Goal: Transaction & Acquisition: Download file/media

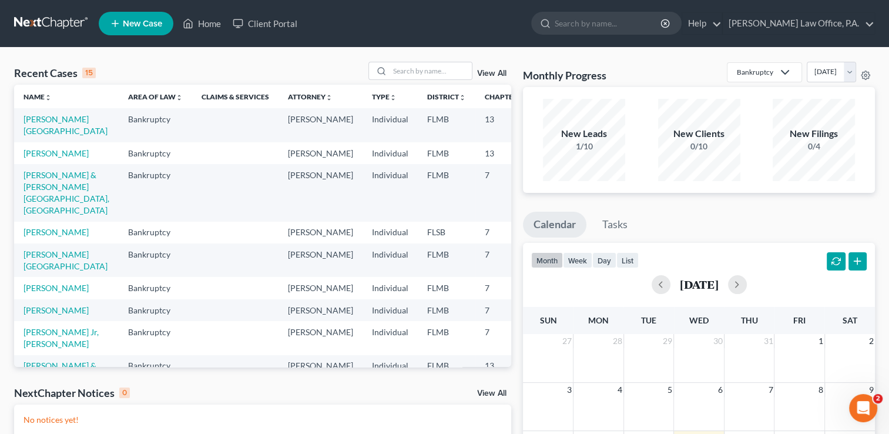
click at [511, 259] on div "Recent Cases 15 View All Name unfold_more expand_more expand_less Area of Law u…" at bounding box center [262, 353] width 509 height 582
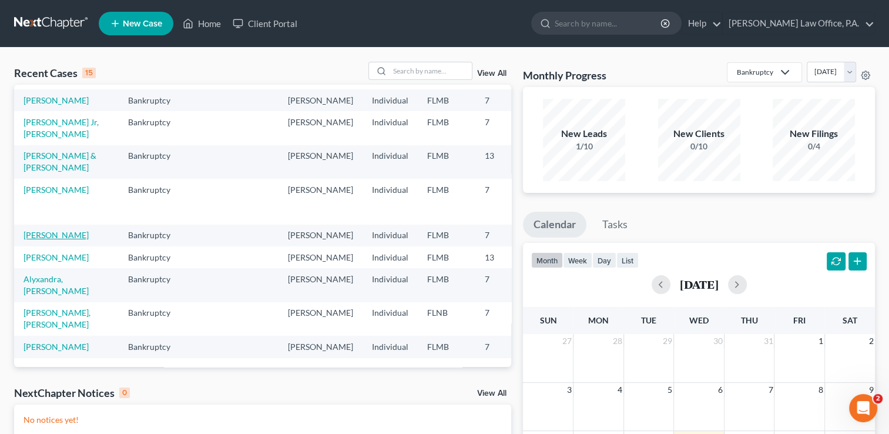
click at [38, 240] on link "[PERSON_NAME]" at bounding box center [56, 235] width 65 height 10
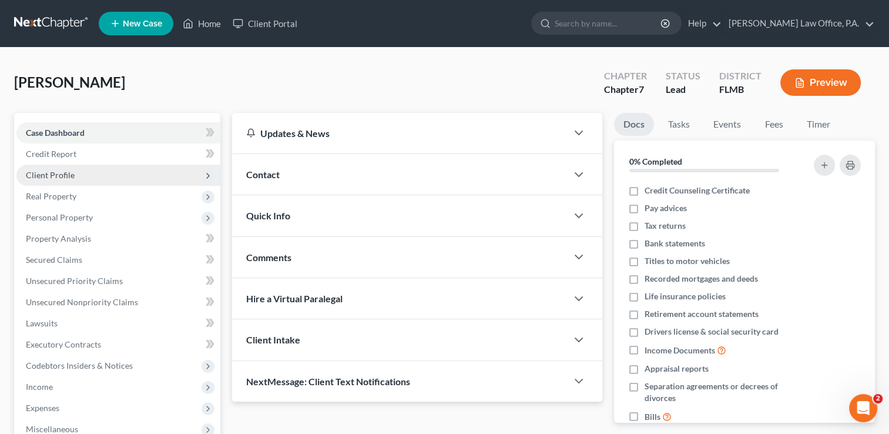
click at [81, 175] on span "Client Profile" at bounding box center [118, 175] width 204 height 21
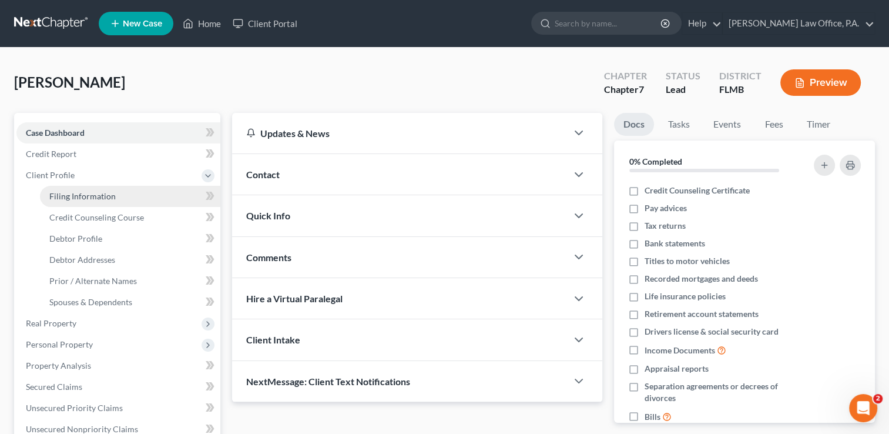
click at [93, 195] on span "Filing Information" at bounding box center [82, 196] width 66 height 10
select select "1"
select select "0"
select select "9"
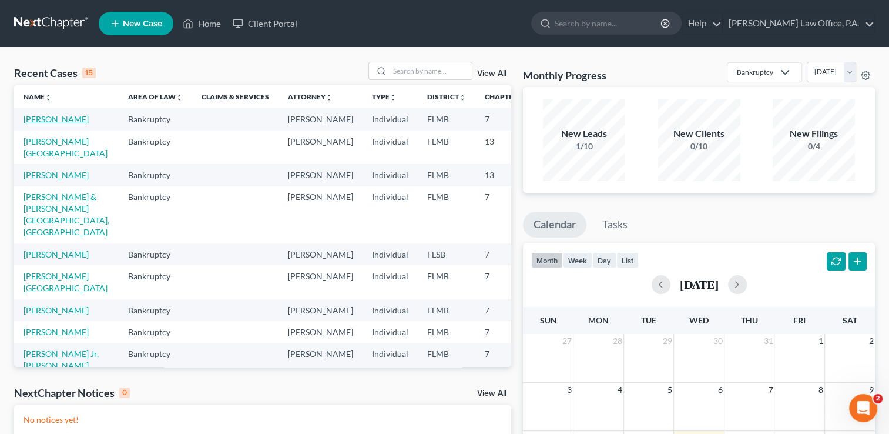
click at [41, 121] on link "[PERSON_NAME]" at bounding box center [56, 119] width 65 height 10
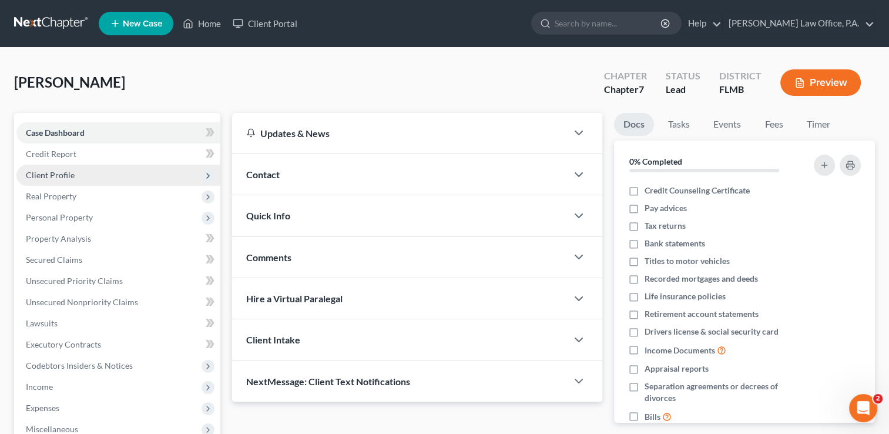
click at [75, 177] on span "Client Profile" at bounding box center [118, 175] width 204 height 21
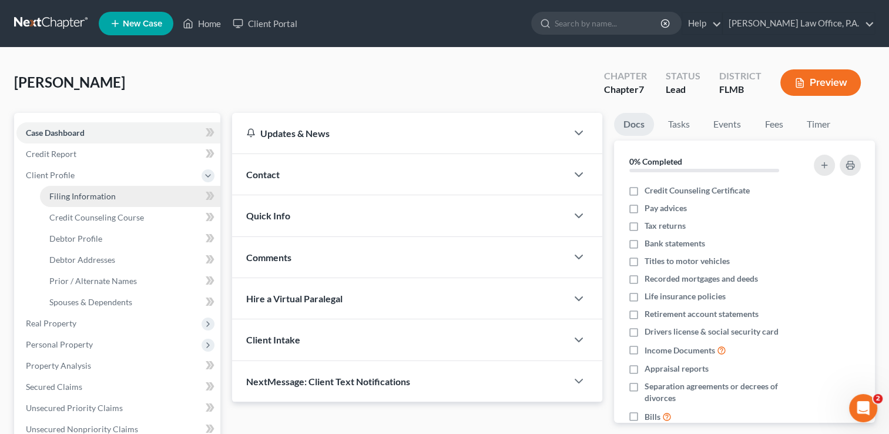
click at [85, 189] on link "Filing Information" at bounding box center [130, 196] width 180 height 21
select select "1"
select select "0"
select select "9"
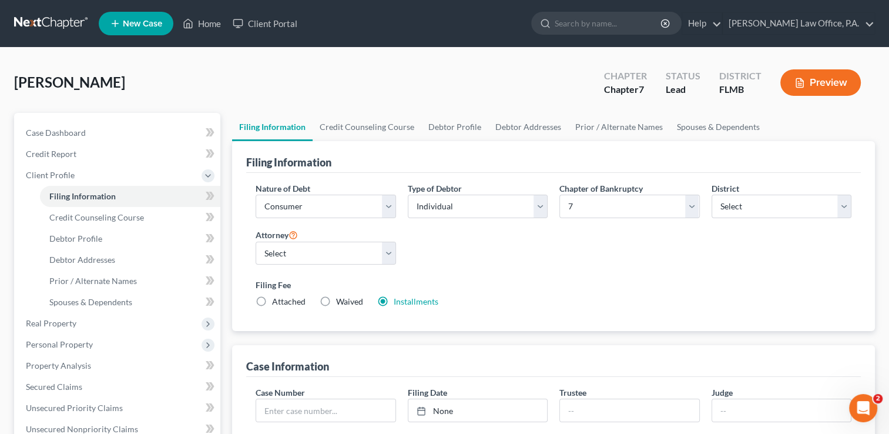
scroll to position [374, 0]
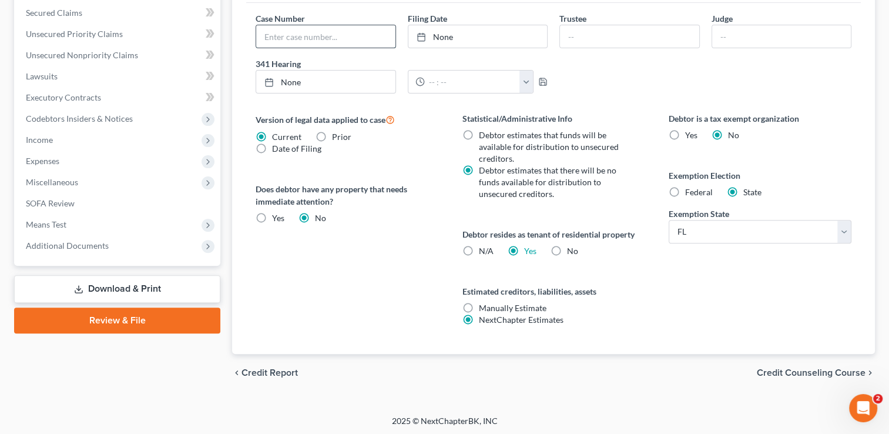
click at [303, 27] on input "text" at bounding box center [325, 36] width 139 height 22
paste input "8:25-bk-05186"
click at [266, 34] on input "8:25-bk-05186" at bounding box center [325, 36] width 139 height 22
click at [326, 41] on input "8:25-bk-05186" at bounding box center [325, 36] width 139 height 22
type input "8:25-bk-05186-RCT"
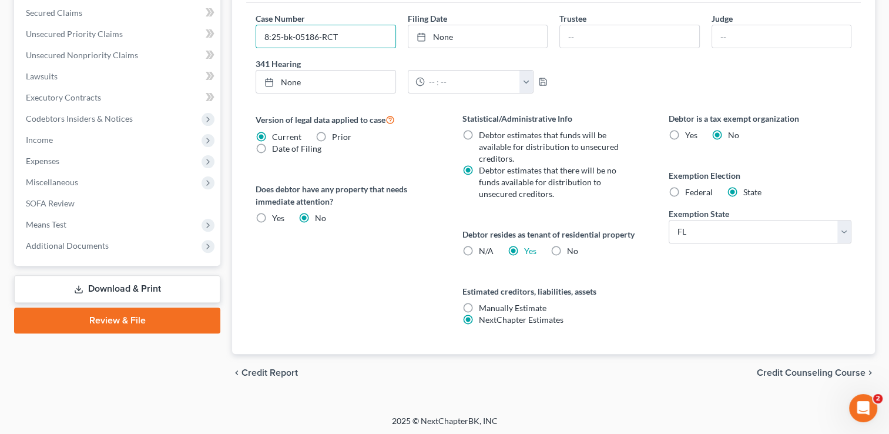
click at [113, 286] on link "Download & Print" at bounding box center [117, 289] width 206 height 28
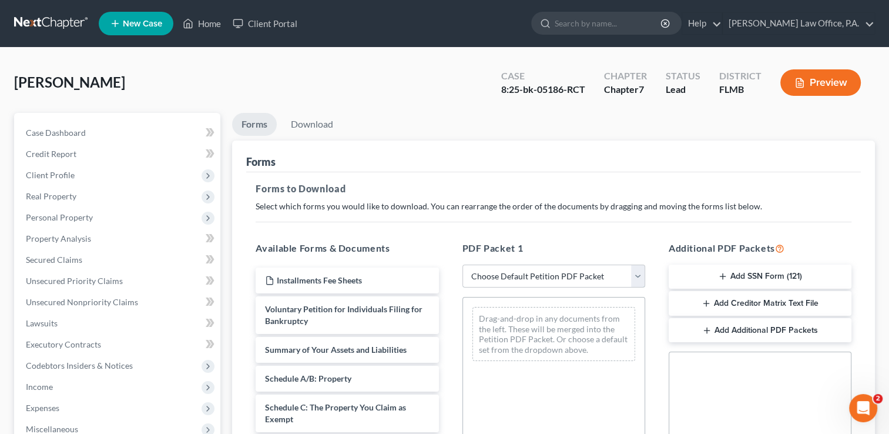
click at [536, 274] on select "Choose Default Petition PDF Packet Complete Bankruptcy Petition (all forms and …" at bounding box center [554, 276] width 183 height 24
select select "2"
click at [463, 264] on select "Choose Default Petition PDF Packet Complete Bankruptcy Petition (all forms and …" at bounding box center [554, 276] width 183 height 24
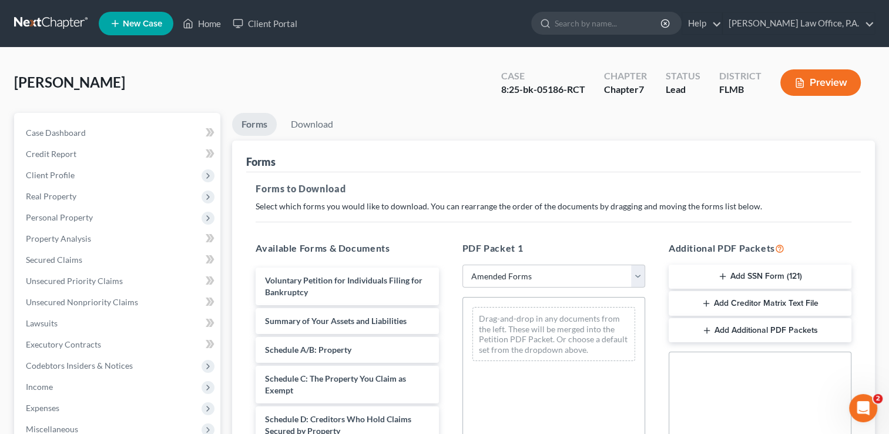
click at [788, 274] on button "Add SSN Form (121)" at bounding box center [760, 276] width 183 height 25
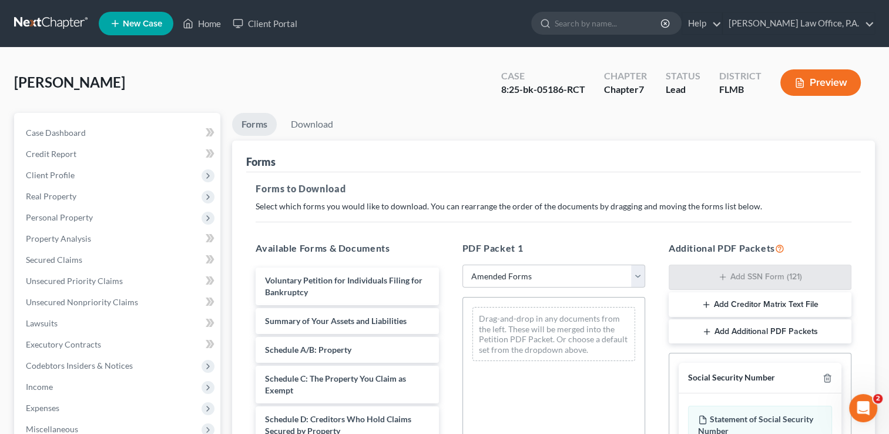
scroll to position [291, 0]
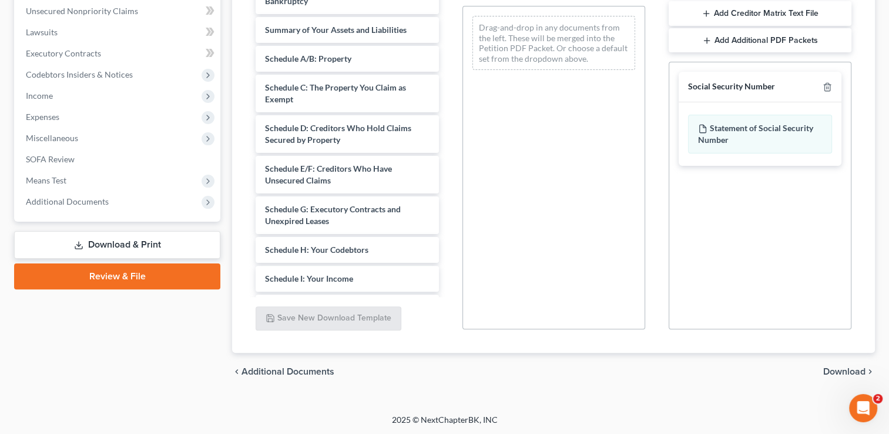
click at [840, 370] on span "Download" at bounding box center [844, 371] width 42 height 9
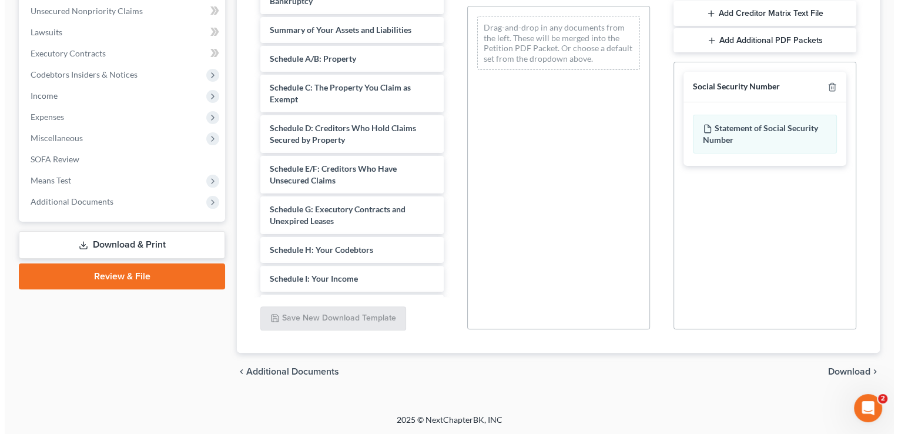
scroll to position [190, 0]
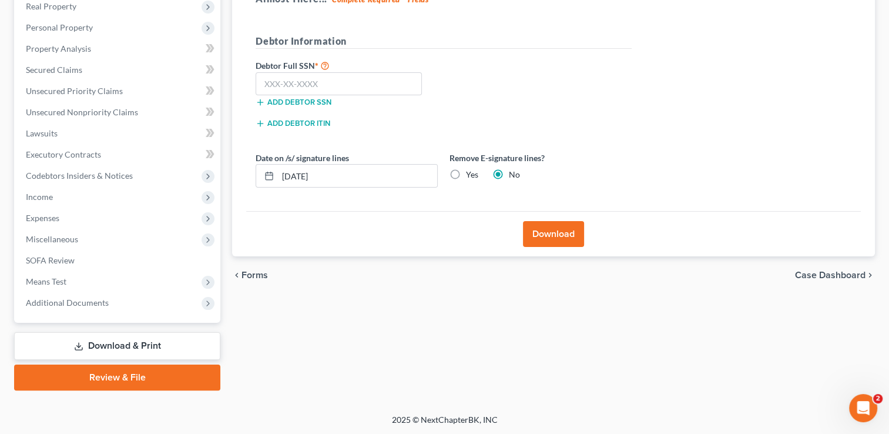
click at [722, 88] on div "Almost There... Complete Required * Fields Debtor Information Debtor Full SSN *…" at bounding box center [553, 96] width 615 height 229
click at [359, 83] on input "text" at bounding box center [339, 84] width 166 height 24
type input "054-60-0802"
click at [466, 175] on label "Yes" at bounding box center [472, 175] width 12 height 12
click at [471, 175] on input "Yes" at bounding box center [475, 173] width 8 height 8
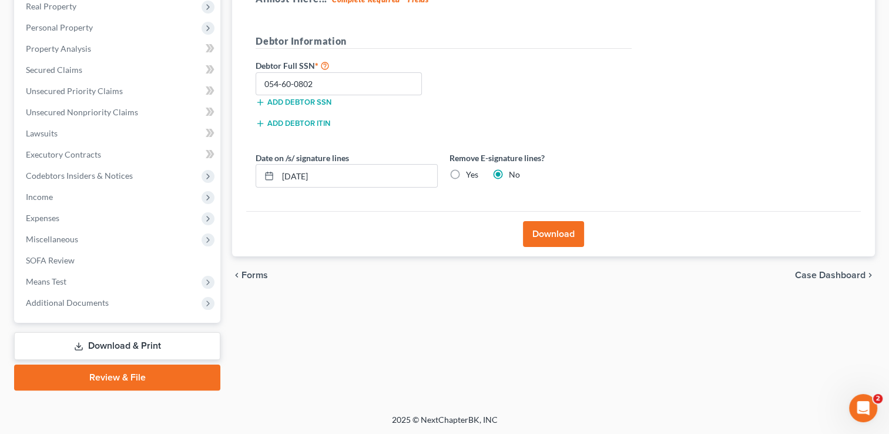
radio input "true"
radio input "false"
click at [540, 234] on button "Download" at bounding box center [553, 234] width 61 height 26
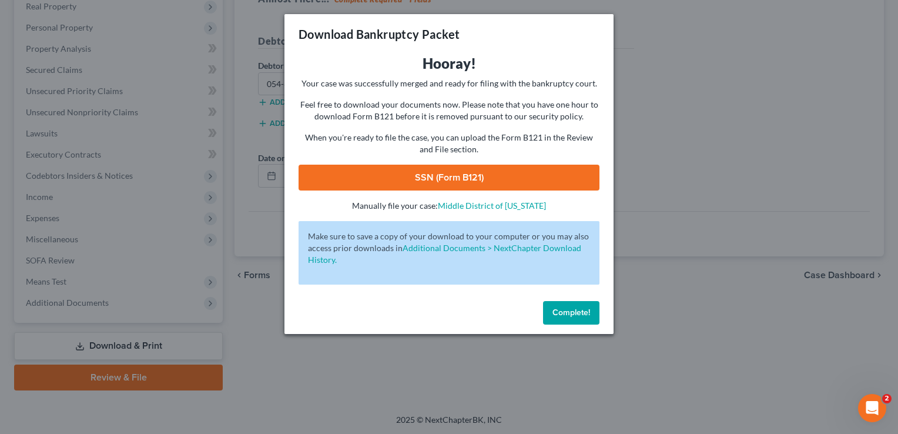
click at [470, 172] on link "SSN (Form B121)" at bounding box center [449, 178] width 301 height 26
